Goal: Task Accomplishment & Management: Manage account settings

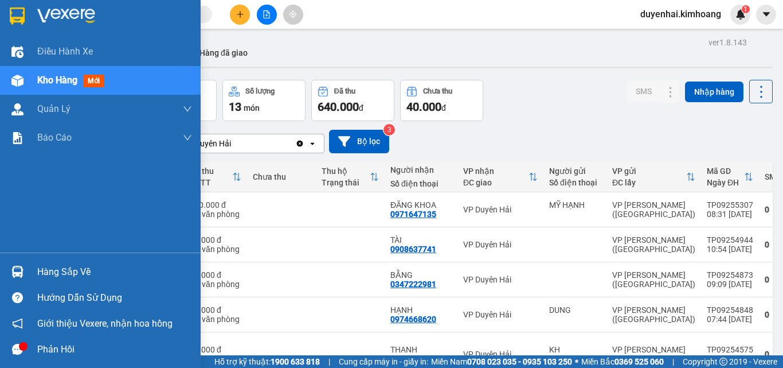
click at [71, 270] on div "Hàng sắp về" at bounding box center [114, 271] width 155 height 17
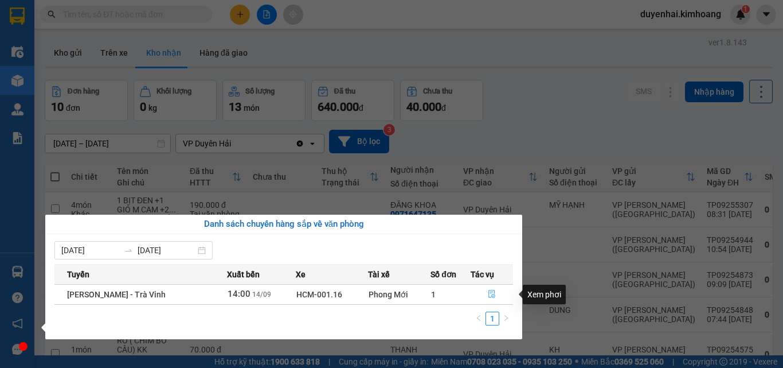
click at [491, 290] on icon "file-done" at bounding box center [492, 294] width 7 height 8
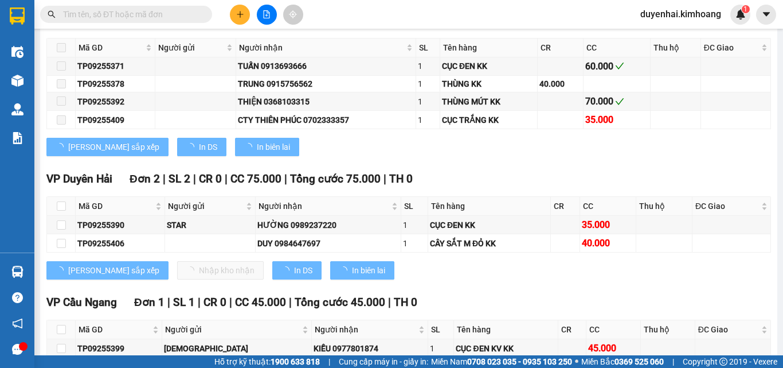
scroll to position [1032, 0]
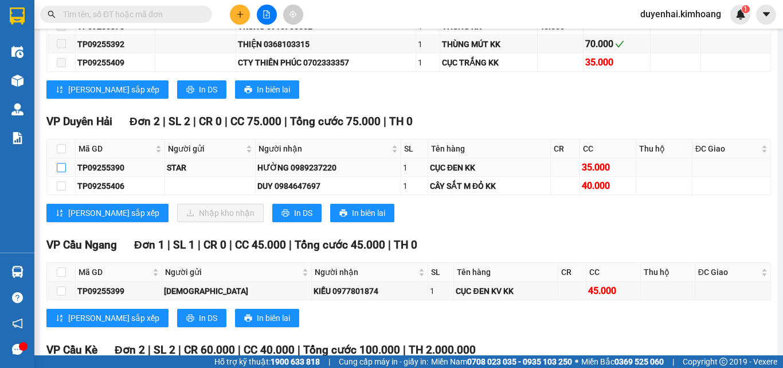
click at [60, 172] on input "checkbox" at bounding box center [61, 167] width 9 height 9
checkbox input "true"
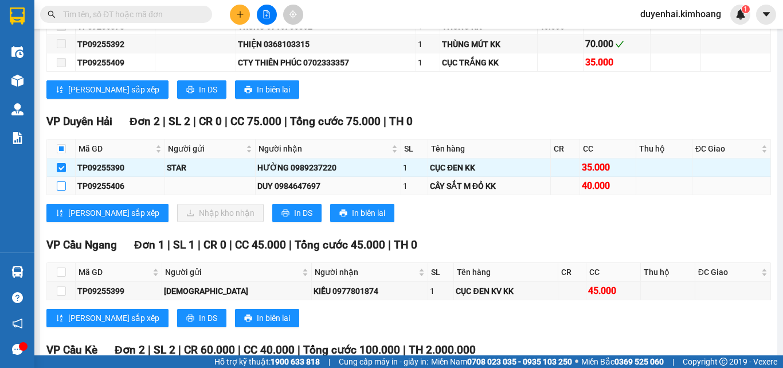
click at [58, 190] on input "checkbox" at bounding box center [61, 185] width 9 height 9
checkbox input "true"
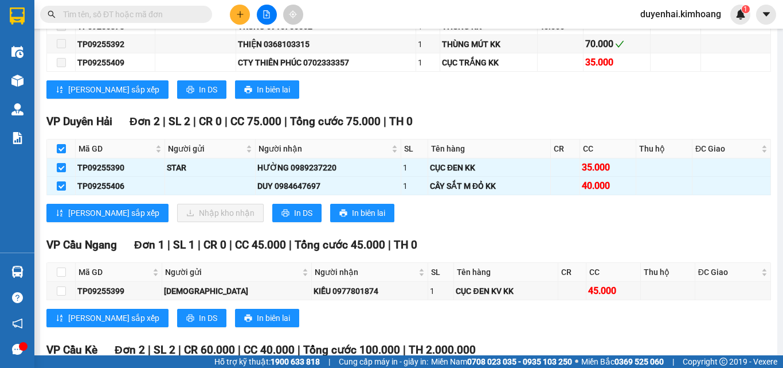
click at [442, 222] on div "[PERSON_NAME] sắp xếp Nhập kho nhận In DS In biên lai" at bounding box center [408, 213] width 725 height 18
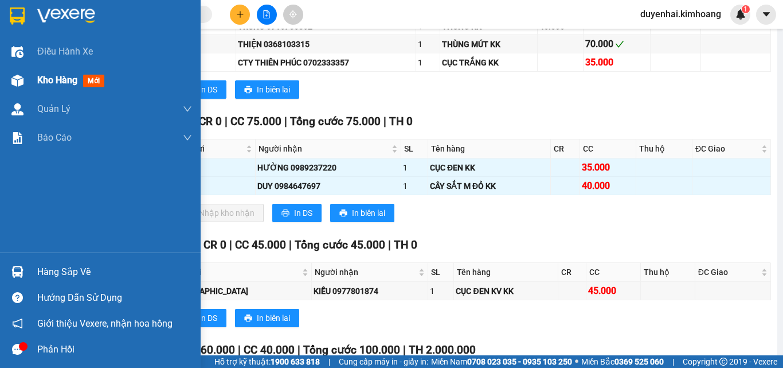
click at [47, 84] on span "Kho hàng" at bounding box center [57, 80] width 40 height 11
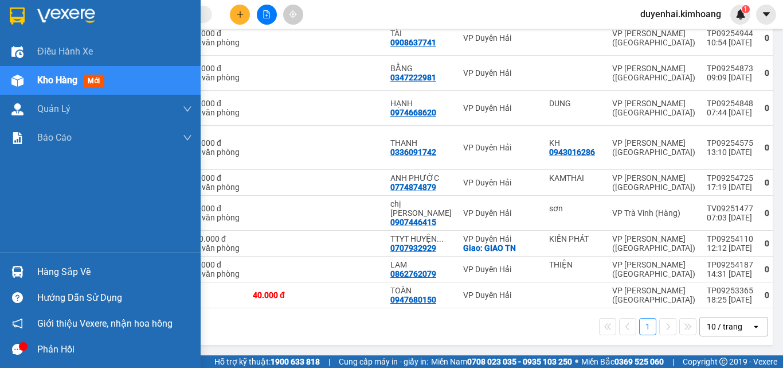
scroll to position [312, 0]
click at [75, 276] on div "Hàng sắp về" at bounding box center [114, 271] width 155 height 17
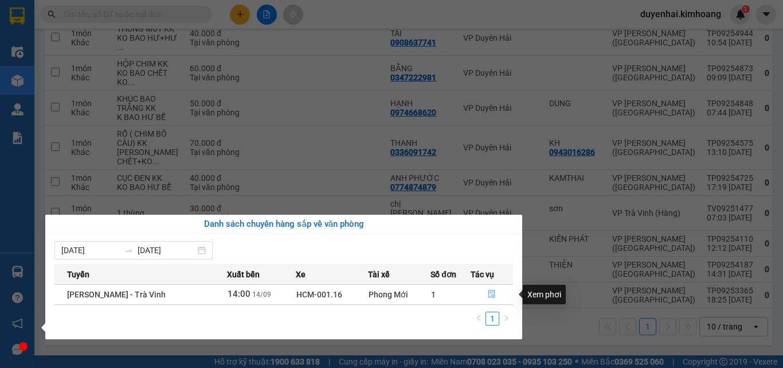
click at [493, 295] on icon "file-done" at bounding box center [492, 294] width 7 height 8
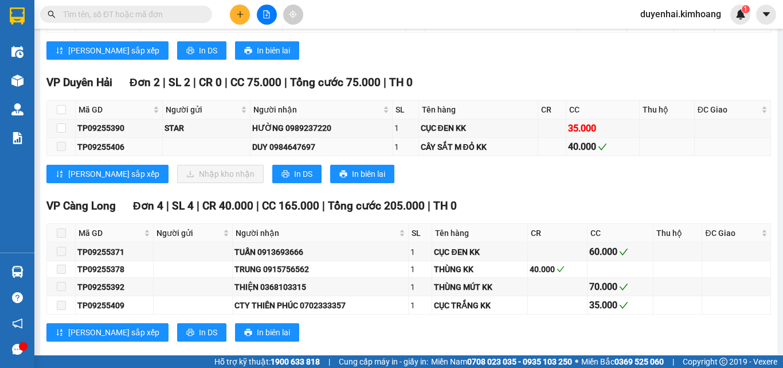
scroll to position [1147, 0]
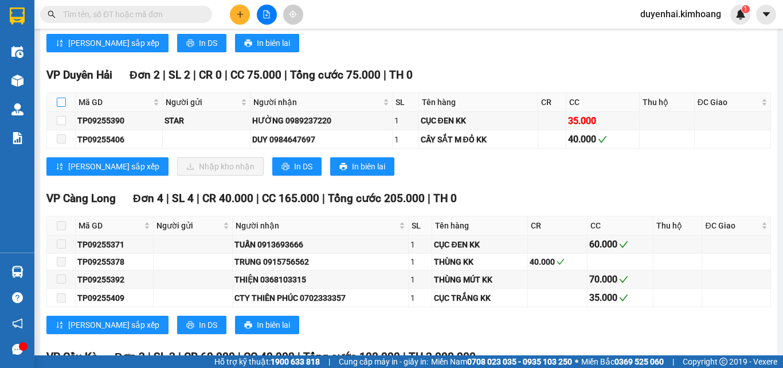
click at [63, 107] on input "checkbox" at bounding box center [61, 101] width 9 height 9
checkbox input "true"
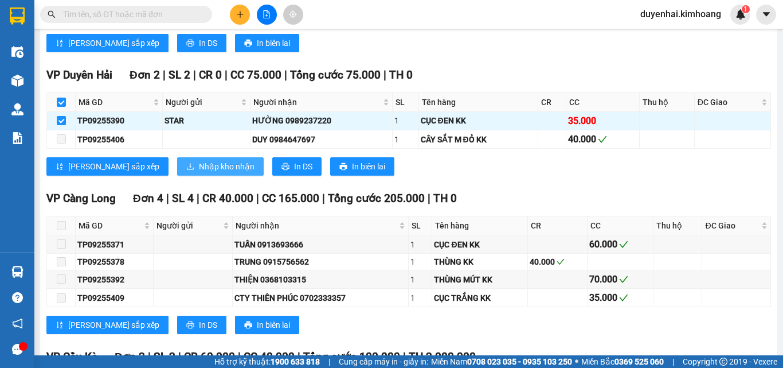
click at [199, 173] on span "Nhập kho nhận" at bounding box center [227, 166] width 56 height 13
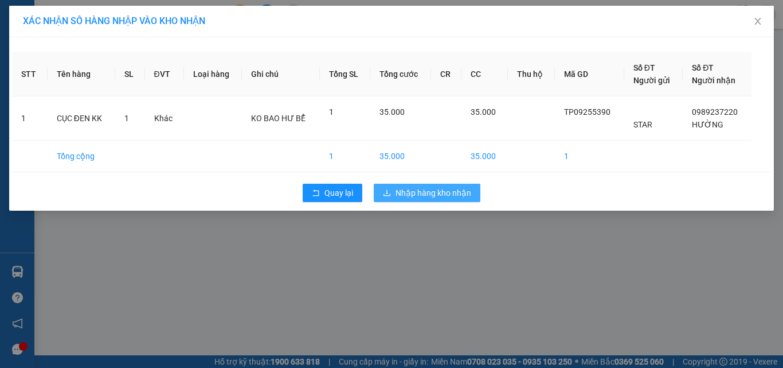
click at [459, 196] on span "Nhập hàng kho nhận" at bounding box center [434, 192] width 76 height 13
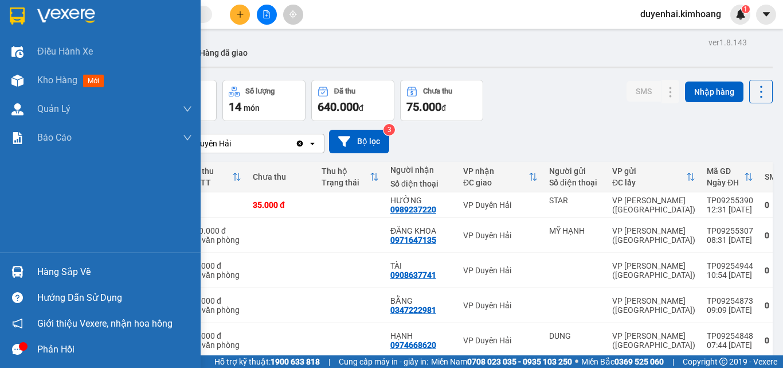
click at [45, 273] on div "Hàng sắp về" at bounding box center [114, 271] width 155 height 17
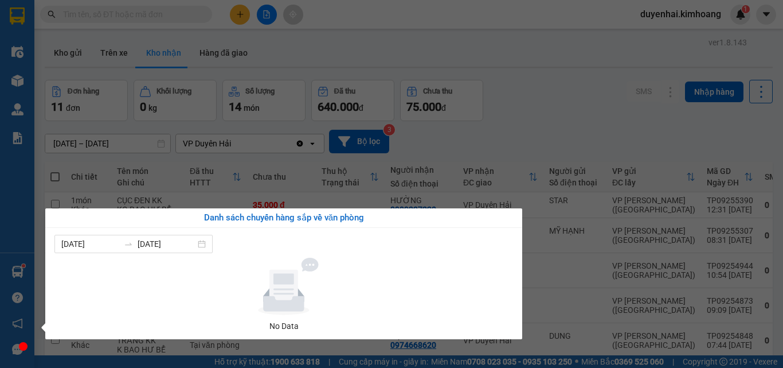
click at [433, 140] on section "Kết quả tìm kiếm ( 190 ) Bộ lọc Mã ĐH Trạng thái Món hàng Thu hộ Tổng cước Chưa…" at bounding box center [391, 184] width 783 height 368
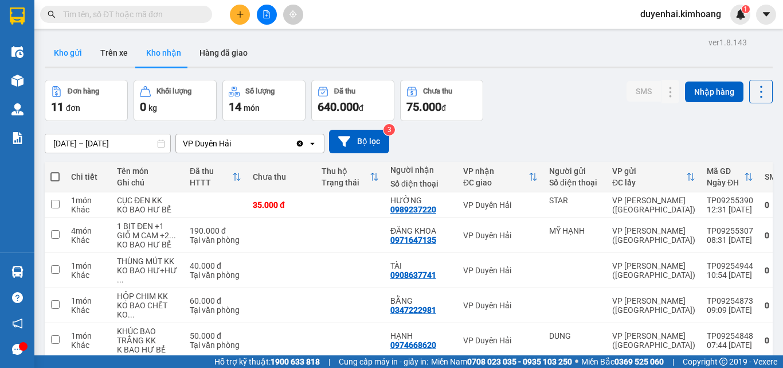
click at [73, 52] on button "Kho gửi" at bounding box center [68, 53] width 46 height 28
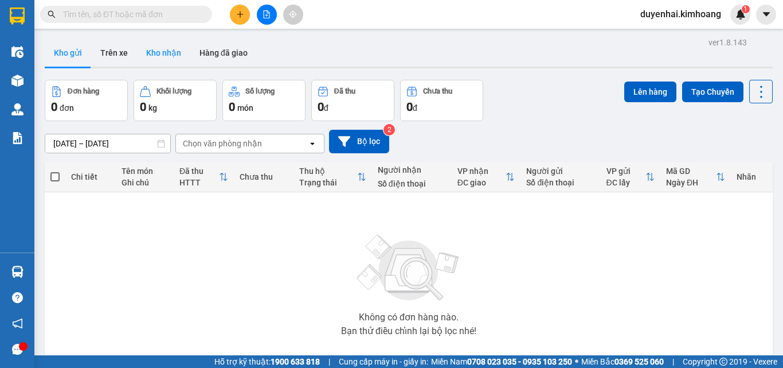
click at [167, 55] on button "Kho nhận" at bounding box center [163, 53] width 53 height 28
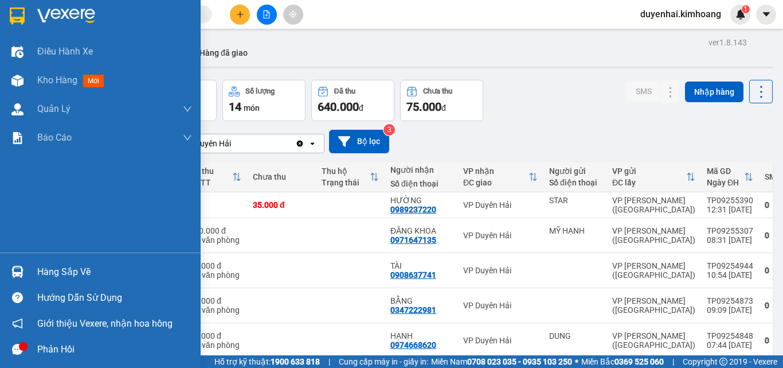
click at [53, 275] on div "Hàng sắp về" at bounding box center [114, 271] width 155 height 17
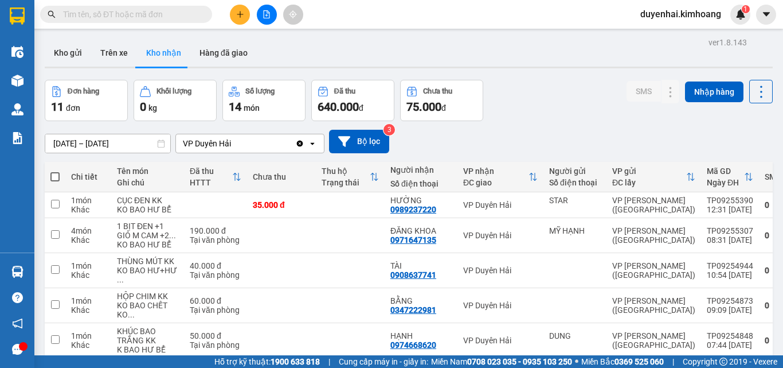
click at [526, 140] on section "Kết quả tìm kiếm ( 190 ) Bộ lọc Mã ĐH Trạng thái Món hàng Thu hộ Tổng cước Chưa…" at bounding box center [391, 184] width 783 height 368
click at [102, 56] on button "Trên xe" at bounding box center [114, 53] width 46 height 28
type input "[DATE] – [DATE]"
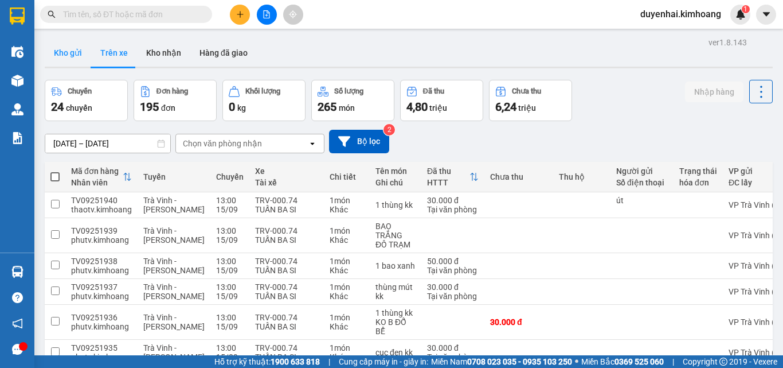
click at [76, 53] on button "Kho gửi" at bounding box center [68, 53] width 46 height 28
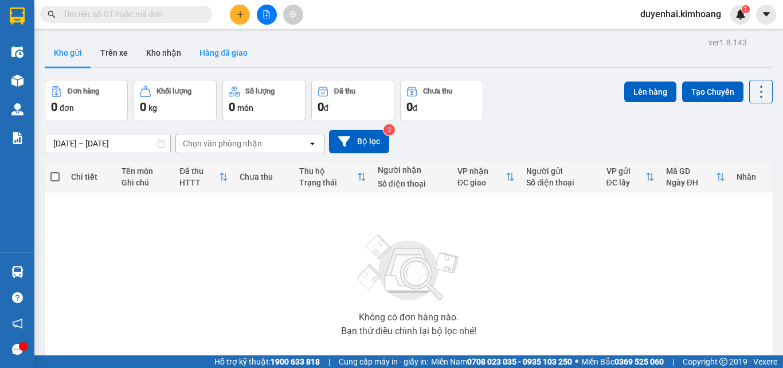
click at [233, 54] on button "Hàng đã giao" at bounding box center [223, 53] width 67 height 28
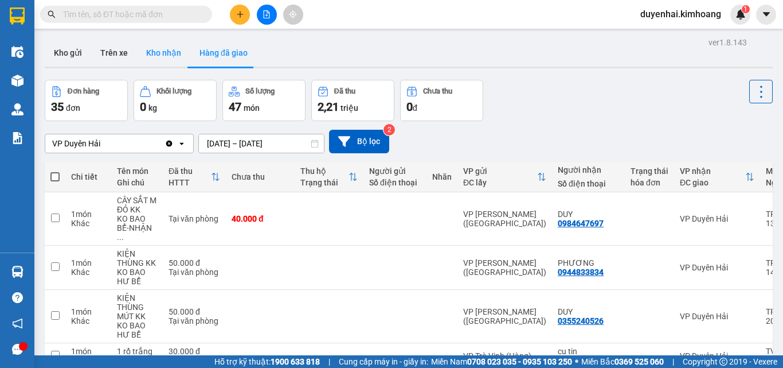
click at [168, 55] on button "Kho nhận" at bounding box center [163, 53] width 53 height 28
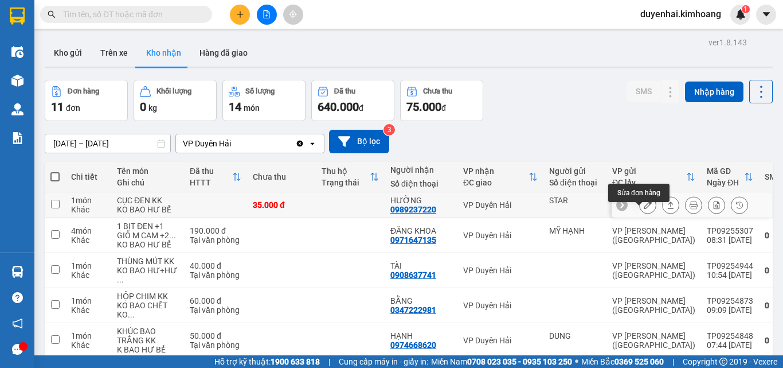
click at [644, 209] on icon at bounding box center [648, 205] width 8 height 8
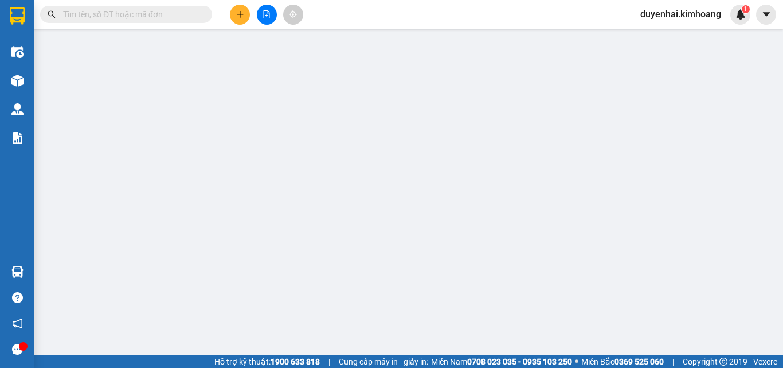
type input "STAR"
type input "0989237220"
type input "HƯỜNG"
type input "35.000"
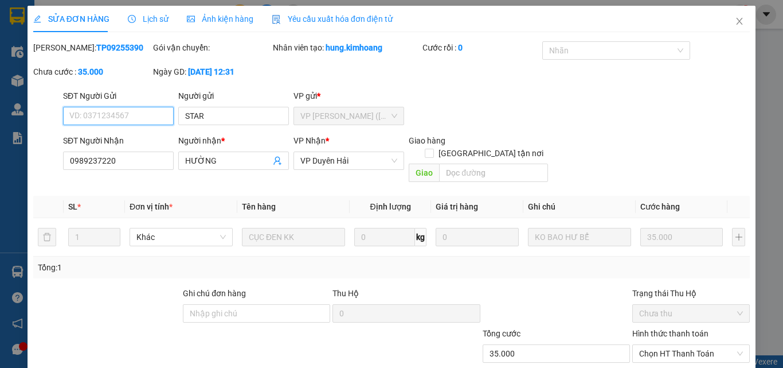
scroll to position [59, 0]
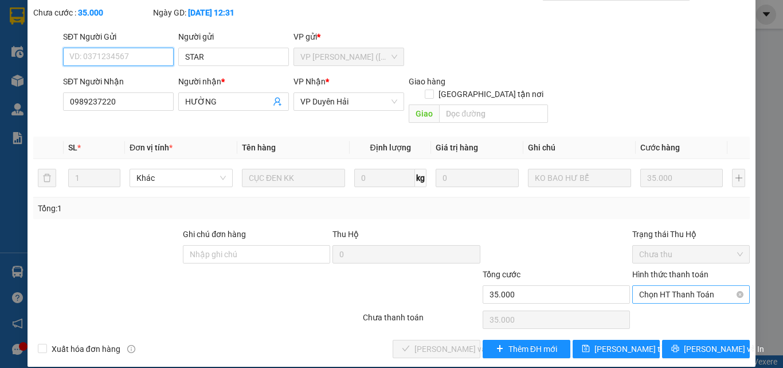
click at [659, 287] on span "Chọn HT Thanh Toán" at bounding box center [691, 294] width 104 height 17
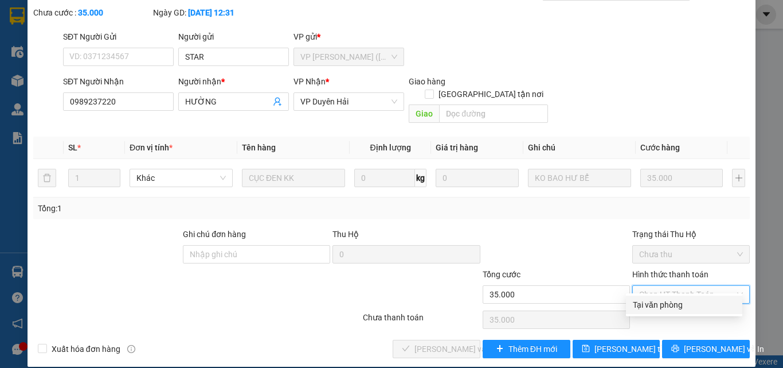
click at [651, 306] on div "Tại văn phòng" at bounding box center [684, 304] width 103 height 13
type input "0"
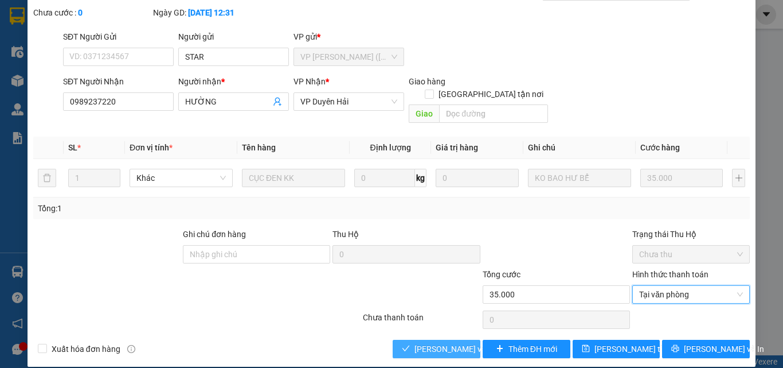
click at [450, 342] on span "[PERSON_NAME] và Giao hàng" at bounding box center [470, 348] width 110 height 13
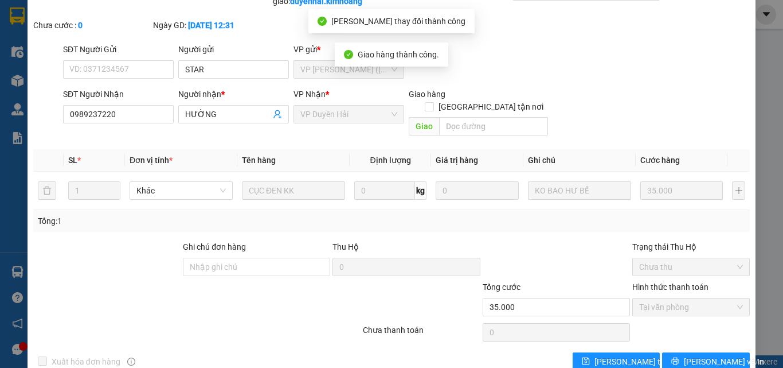
scroll to position [0, 0]
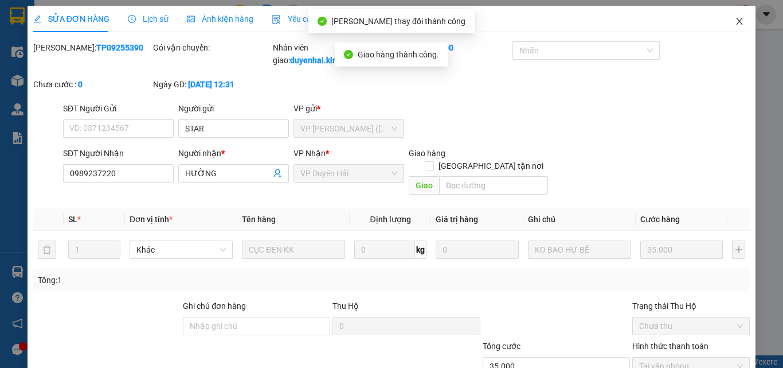
click at [735, 24] on icon "close" at bounding box center [739, 21] width 9 height 9
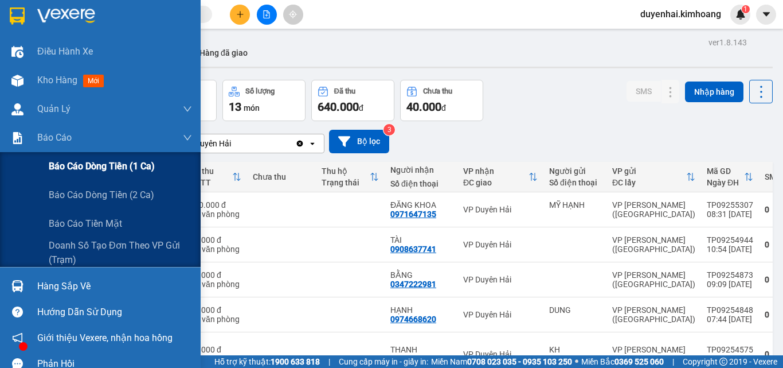
click at [75, 162] on span "Báo cáo dòng tiền (1 ca)" at bounding box center [102, 166] width 106 height 14
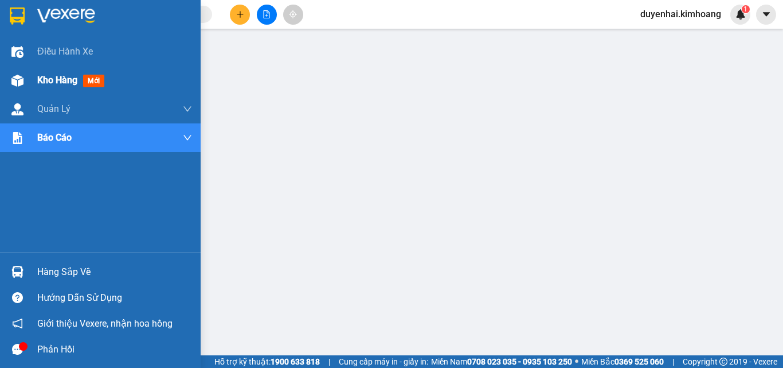
click at [49, 77] on span "Kho hàng" at bounding box center [57, 80] width 40 height 11
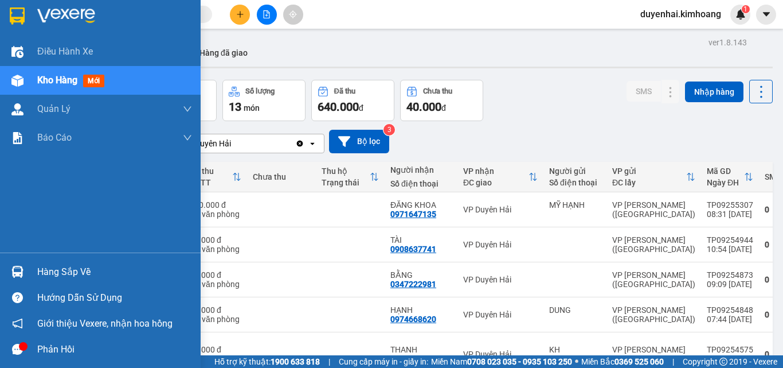
click at [60, 278] on div "Hàng sắp về" at bounding box center [114, 271] width 155 height 17
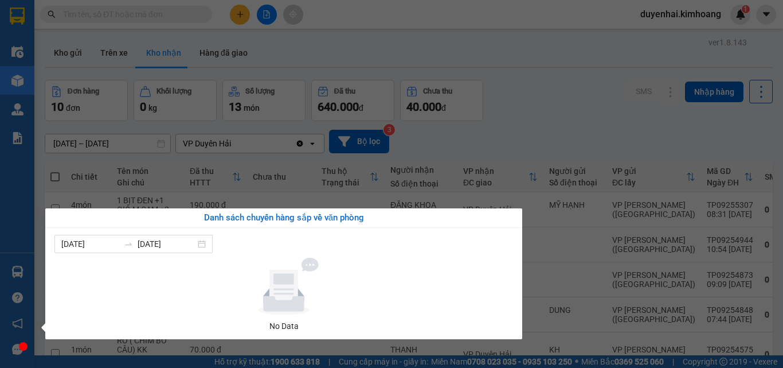
click at [4, 233] on div "Điều hành xe Kho hàng mới Quản [PERSON_NAME] lý chuyến Quản lý khách hàng mới B…" at bounding box center [17, 184] width 34 height 368
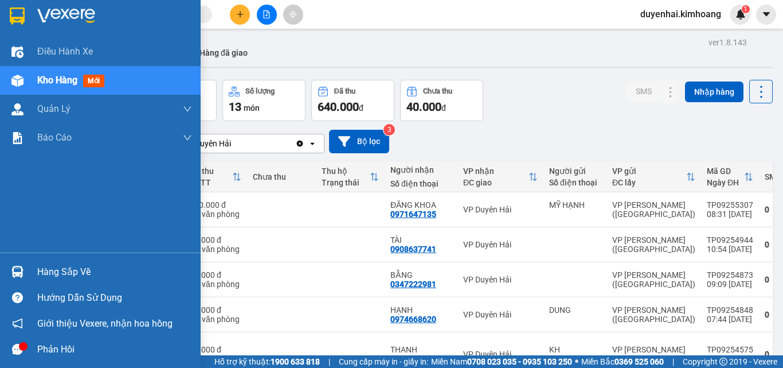
click at [74, 278] on div "Hàng sắp về" at bounding box center [114, 271] width 155 height 17
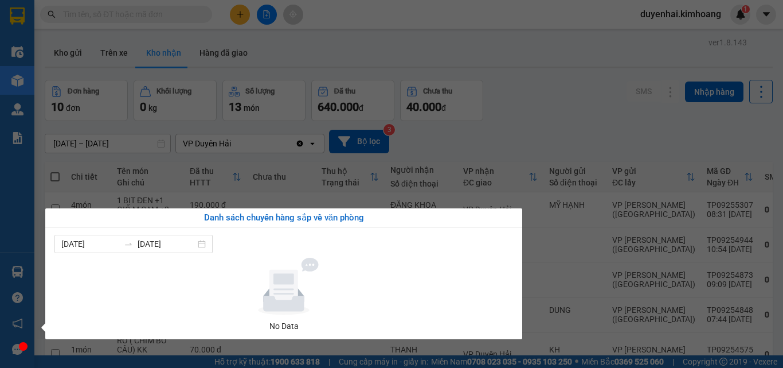
click at [0, 227] on div "Điều hành xe Kho hàng mới Quản [PERSON_NAME] lý chuyến Quản lý khách hàng mới B…" at bounding box center [17, 184] width 34 height 368
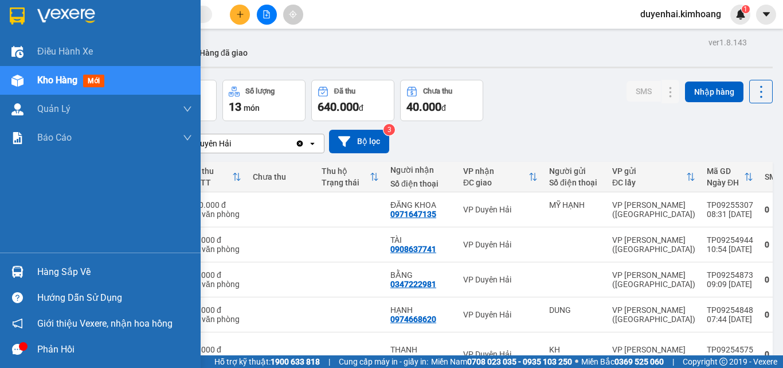
click at [46, 272] on div "Hàng sắp về" at bounding box center [114, 271] width 155 height 17
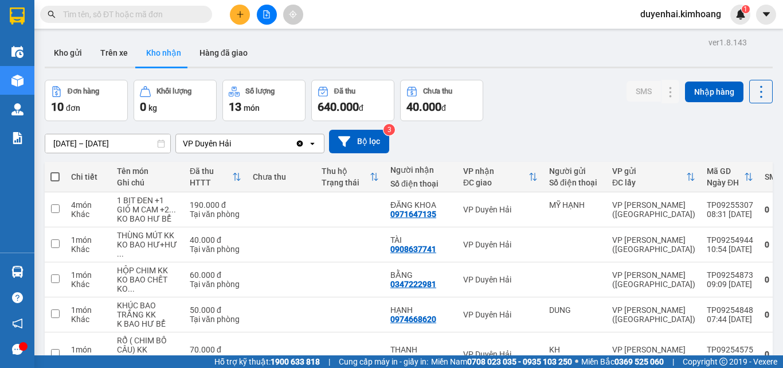
drag, startPoint x: 557, startPoint y: 130, endPoint x: 339, endPoint y: 121, distance: 218.1
click at [551, 130] on section "Kết quả tìm kiếm ( 190 ) Bộ lọc Mã ĐH Trạng thái Món hàng Thu hộ Tổng cước Chưa…" at bounding box center [391, 184] width 783 height 368
click at [103, 18] on input "text" at bounding box center [130, 14] width 135 height 13
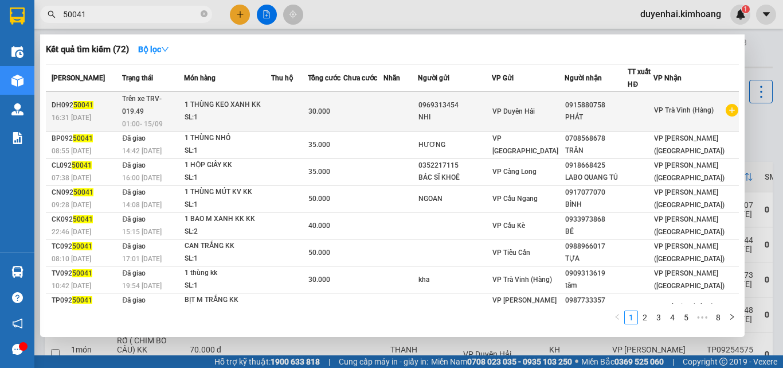
type input "50041"
click at [383, 107] on td at bounding box center [363, 112] width 40 height 40
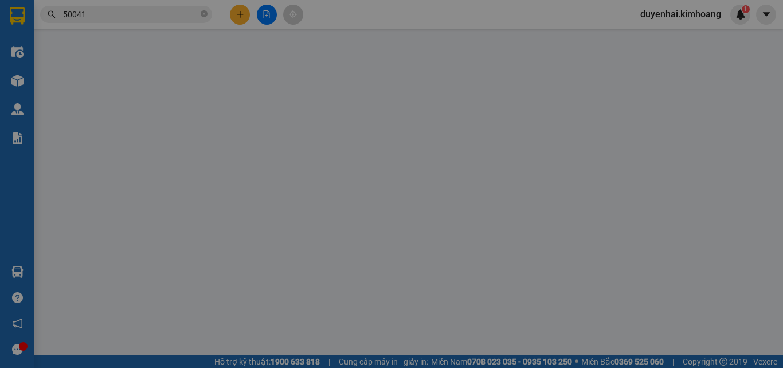
type input "0969313454"
type input "NHI"
type input "0915880758"
type input "PHÁT"
type input "30.000"
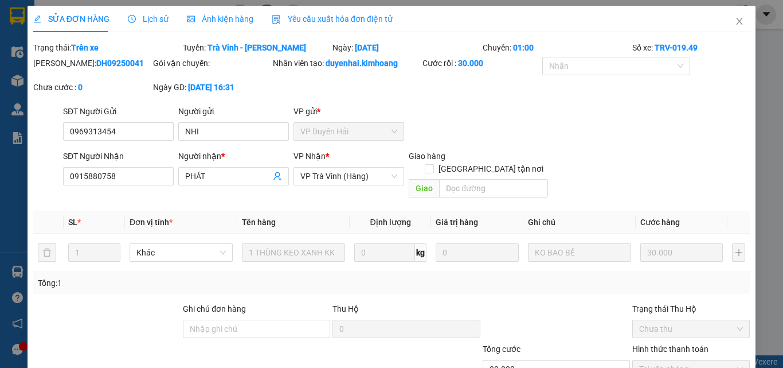
click at [150, 13] on div "Lịch sử" at bounding box center [148, 19] width 41 height 13
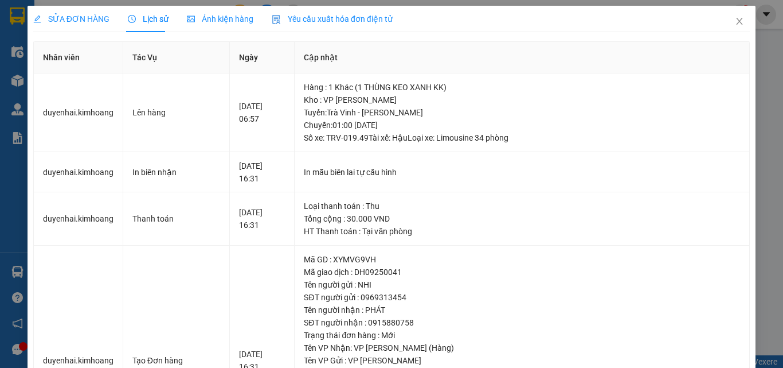
click at [75, 14] on span "SỬA ĐƠN HÀNG" at bounding box center [71, 18] width 76 height 9
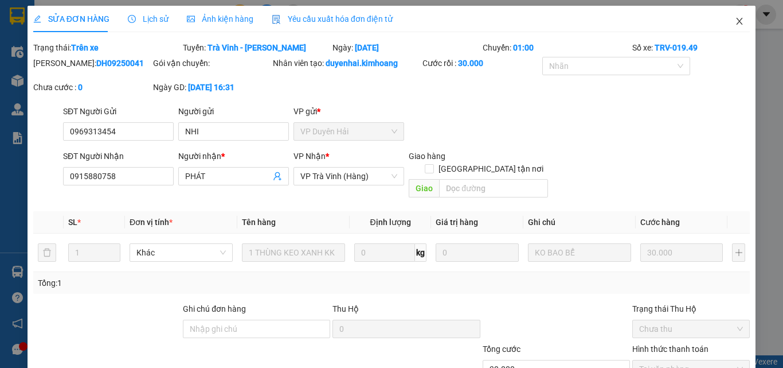
click at [735, 21] on icon "close" at bounding box center [739, 21] width 9 height 9
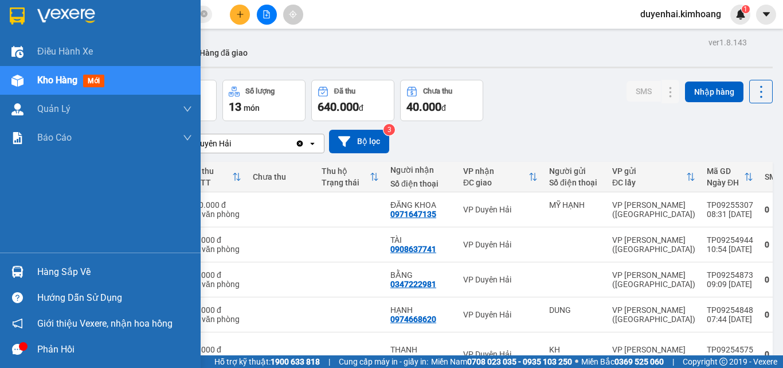
click at [76, 280] on div "Hàng sắp về" at bounding box center [114, 271] width 155 height 17
click at [9, 224] on div "Điều hành xe Kho hàng mới Quản [PERSON_NAME] lý chuyến Quản lý khách hàng mới B…" at bounding box center [100, 184] width 201 height 368
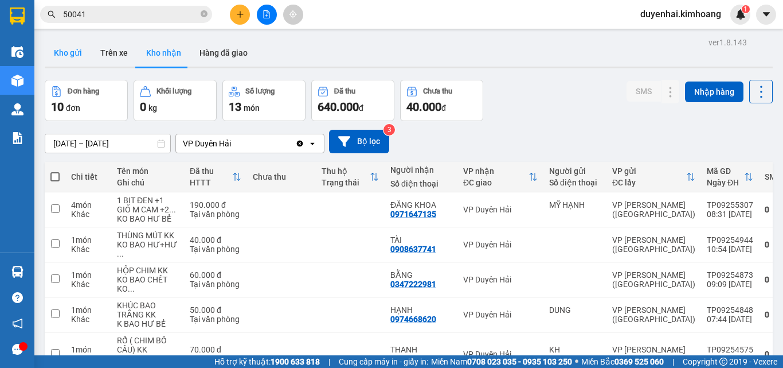
click at [76, 54] on button "Kho gửi" at bounding box center [68, 53] width 46 height 28
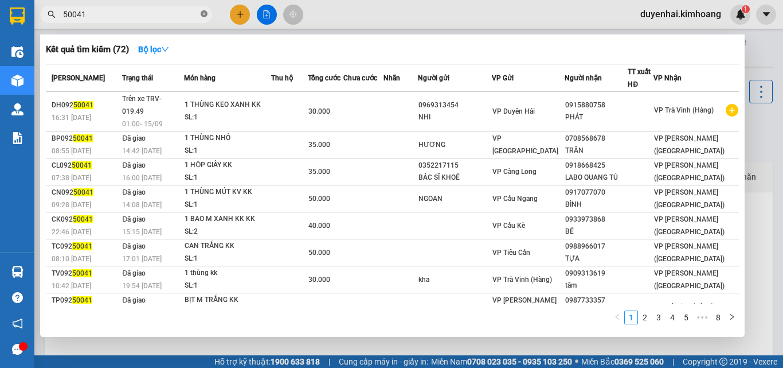
click at [202, 14] on icon "close-circle" at bounding box center [204, 13] width 7 height 7
